Goal: Check status

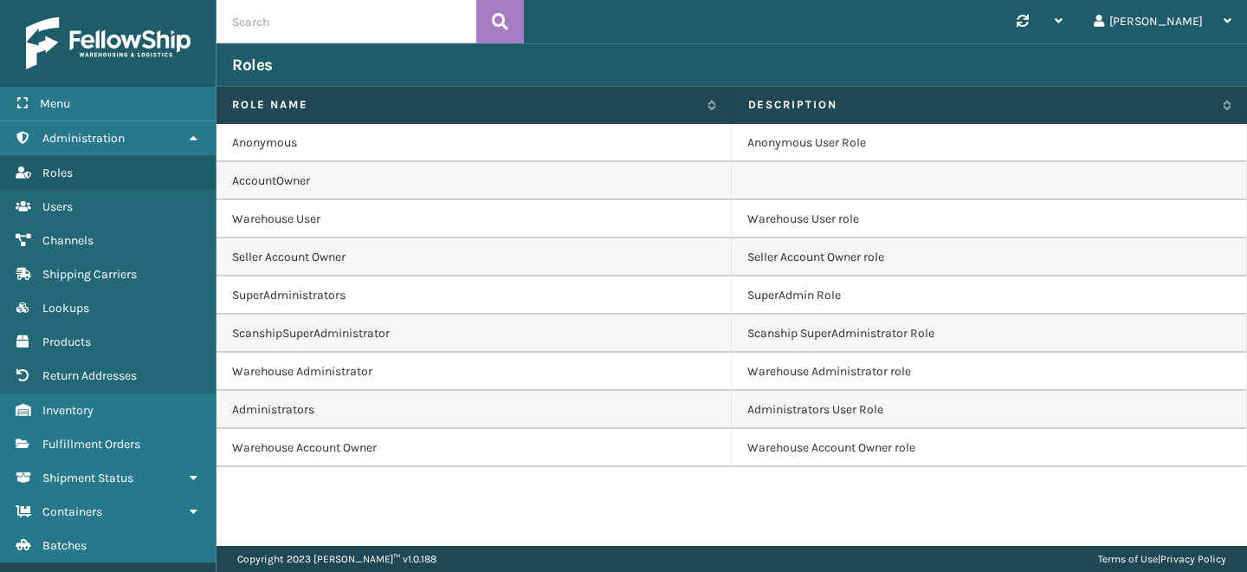
click at [116, 571] on span "Marketplace Orders" at bounding box center [95, 579] width 107 height 15
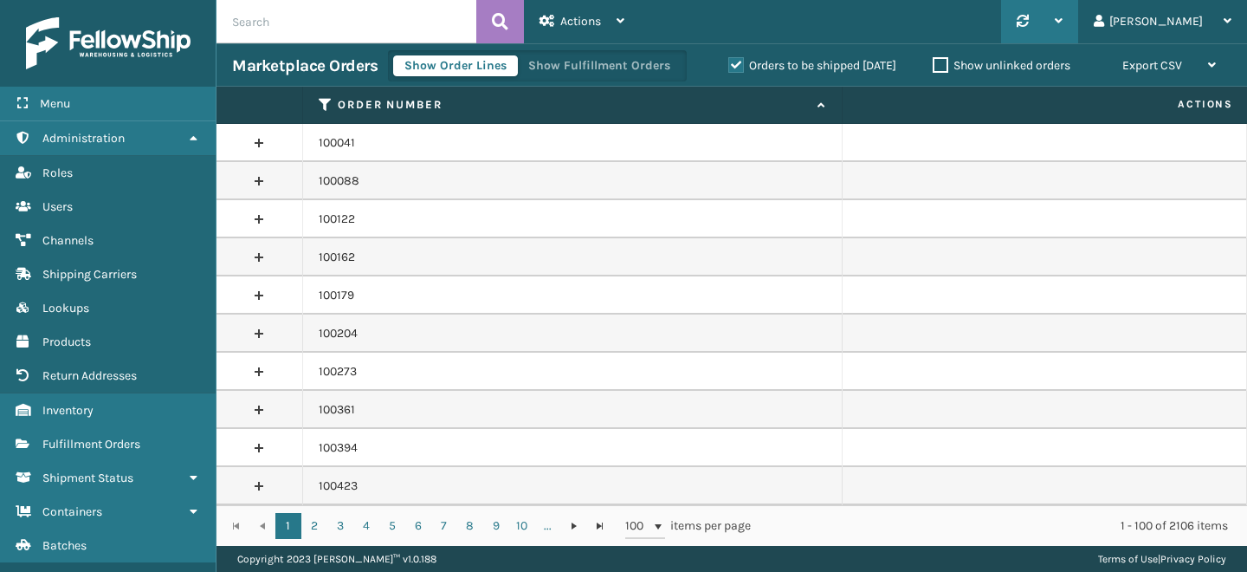
click at [1078, 15] on div "Synchronise all channels" at bounding box center [1039, 21] width 77 height 43
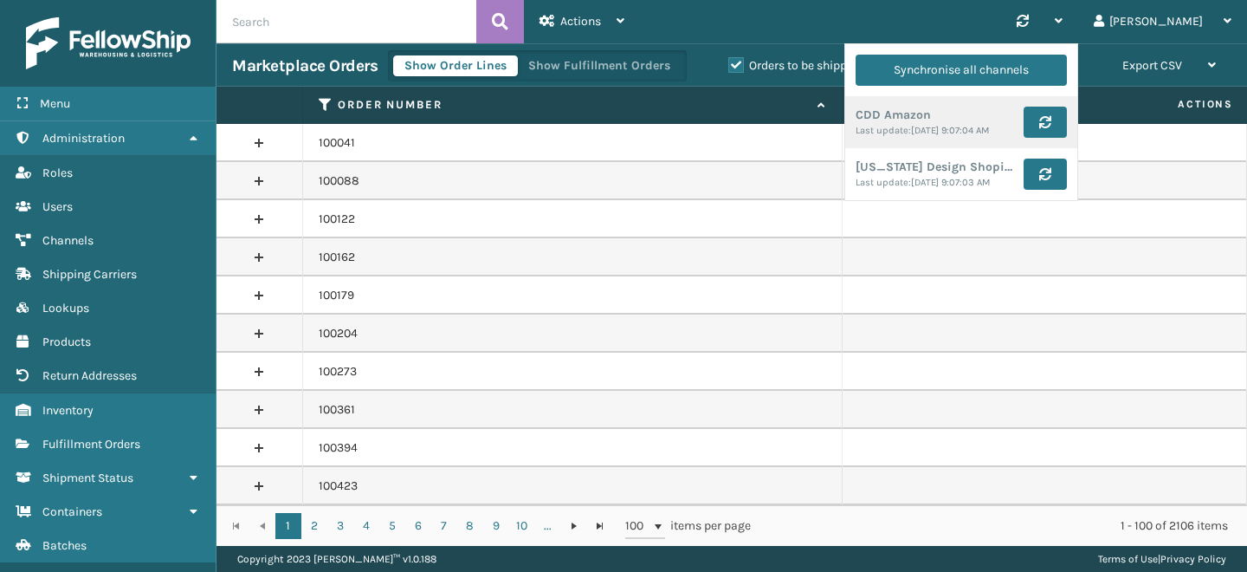
click at [538, 192] on td "100088" at bounding box center [573, 181] width 540 height 38
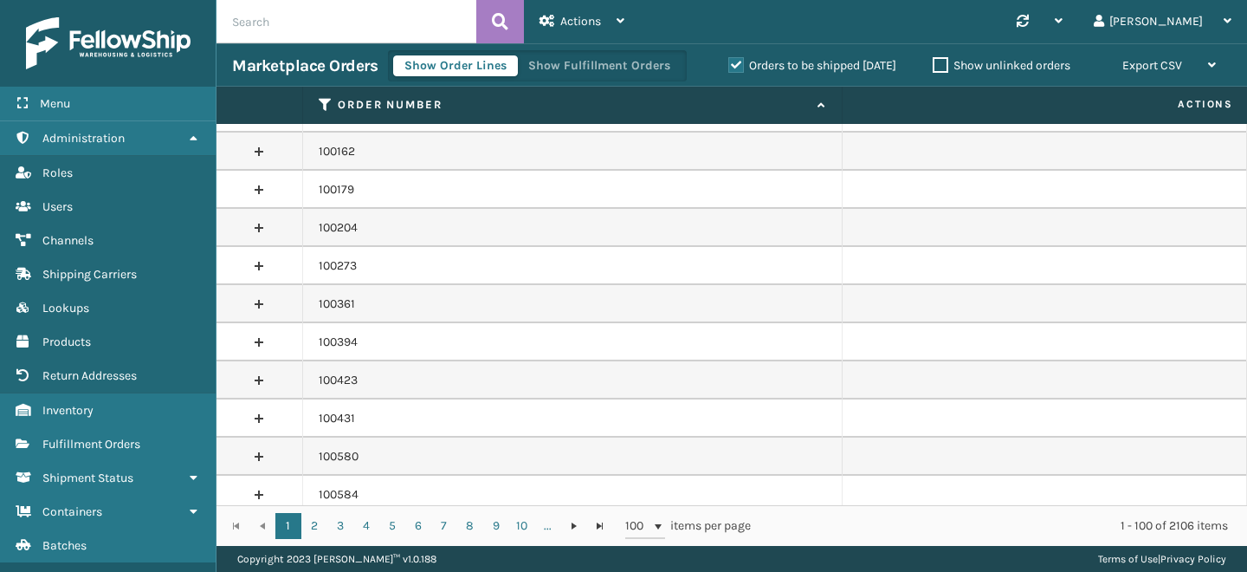
scroll to position [131, 0]
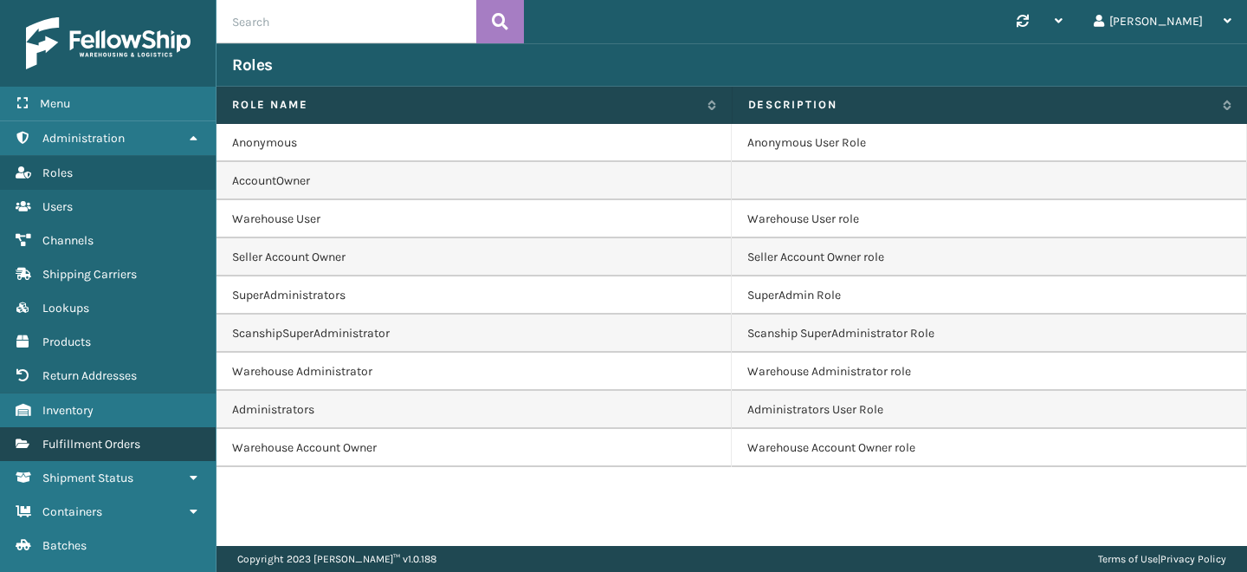
click at [100, 437] on span "Fulfillment Orders" at bounding box center [91, 444] width 98 height 15
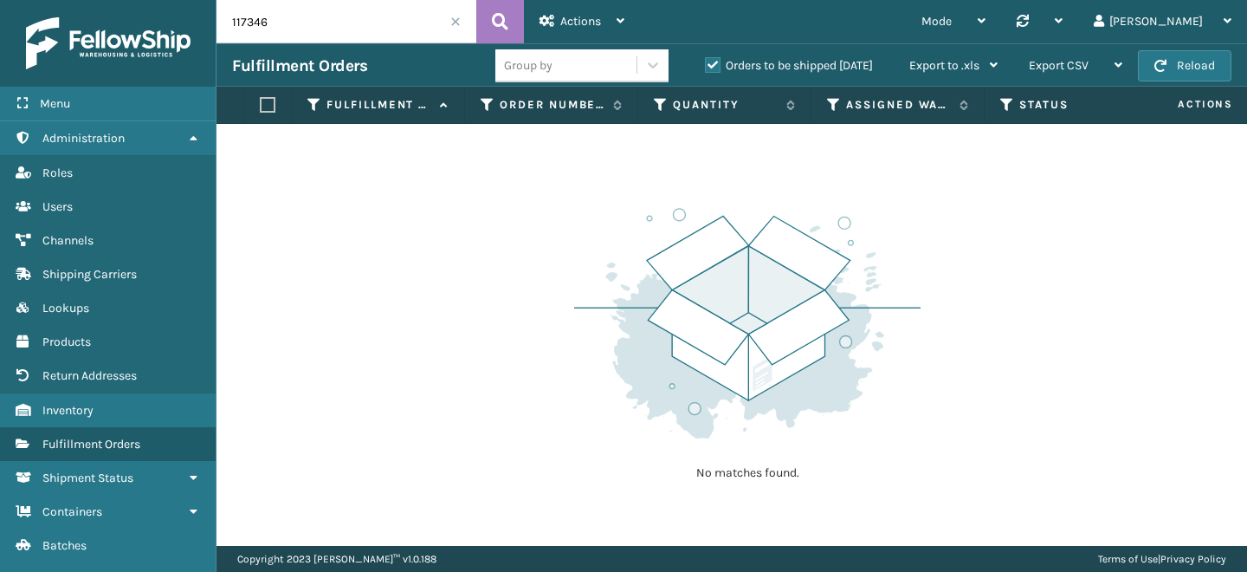
click at [314, 24] on input "117346" at bounding box center [347, 21] width 260 height 43
type input "cddinternal"
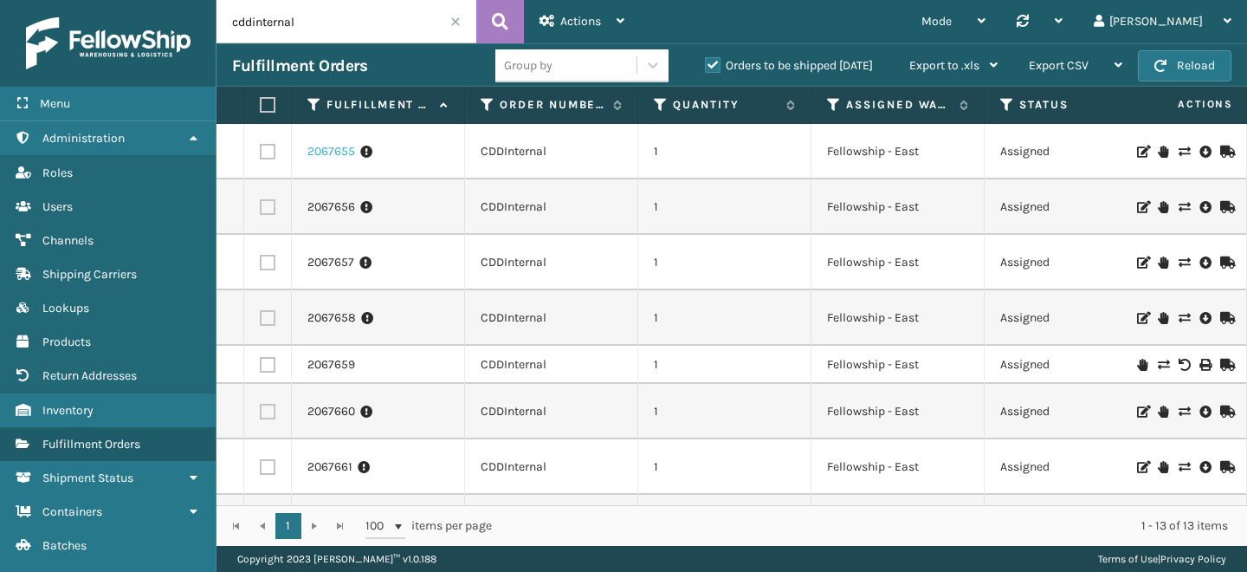
click at [334, 156] on link "2067655" at bounding box center [332, 151] width 48 height 17
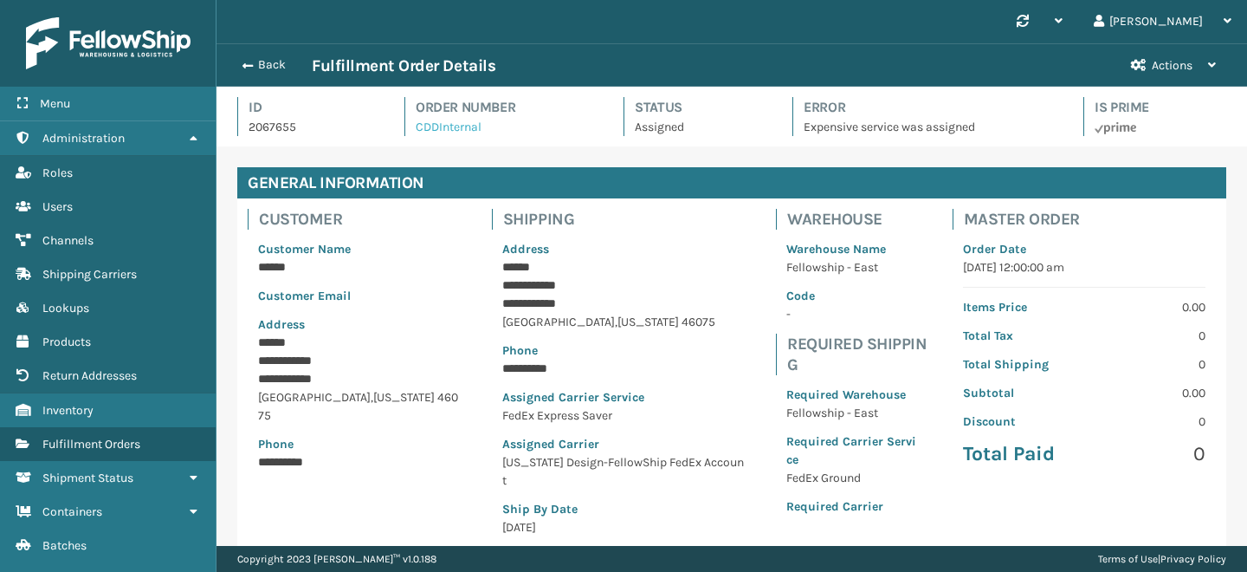
click at [452, 125] on link "CDDInternal" at bounding box center [449, 127] width 66 height 15
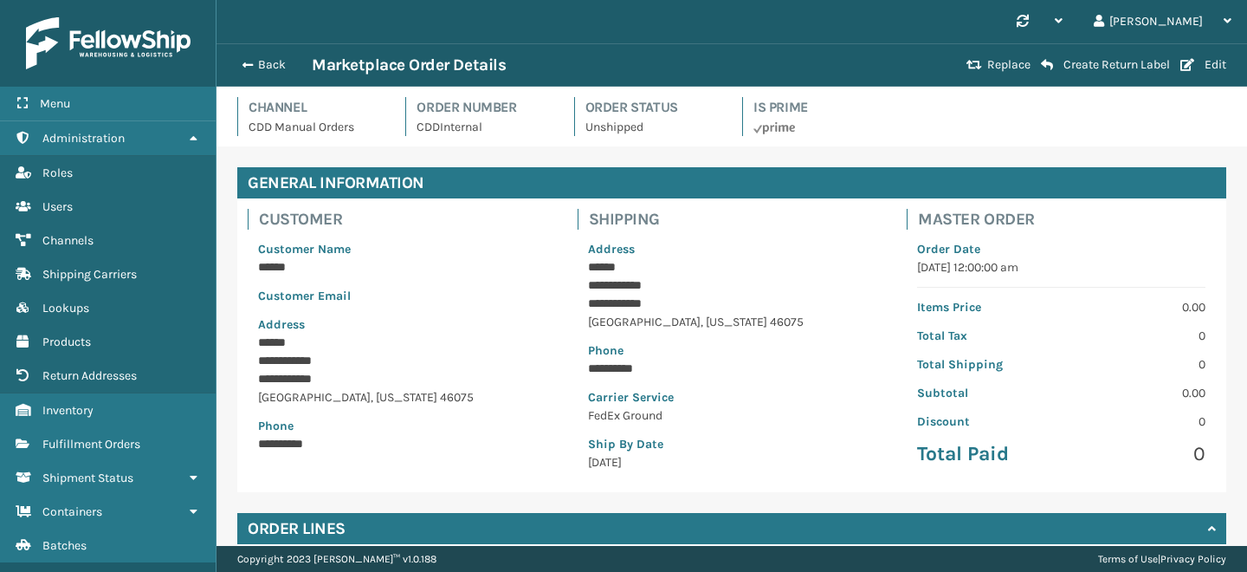
scroll to position [278, 0]
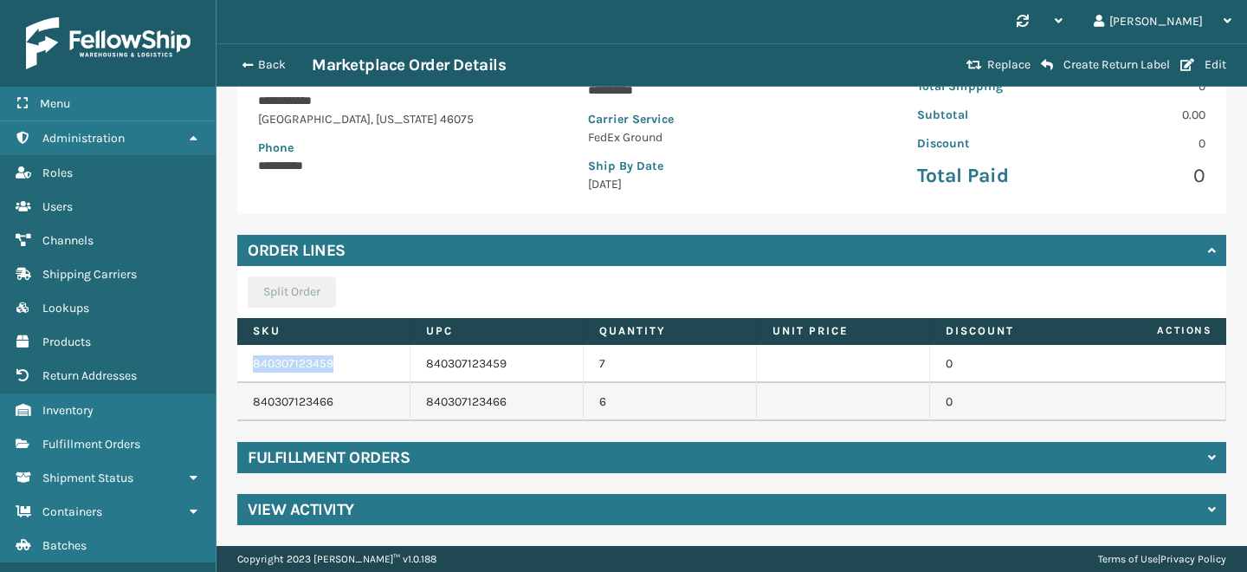
drag, startPoint x: 246, startPoint y: 364, endPoint x: 398, endPoint y: 363, distance: 152.5
click at [398, 363] on td "840307123459" at bounding box center [323, 364] width 173 height 38
copy link "840307123459"
